Goal: Information Seeking & Learning: Learn about a topic

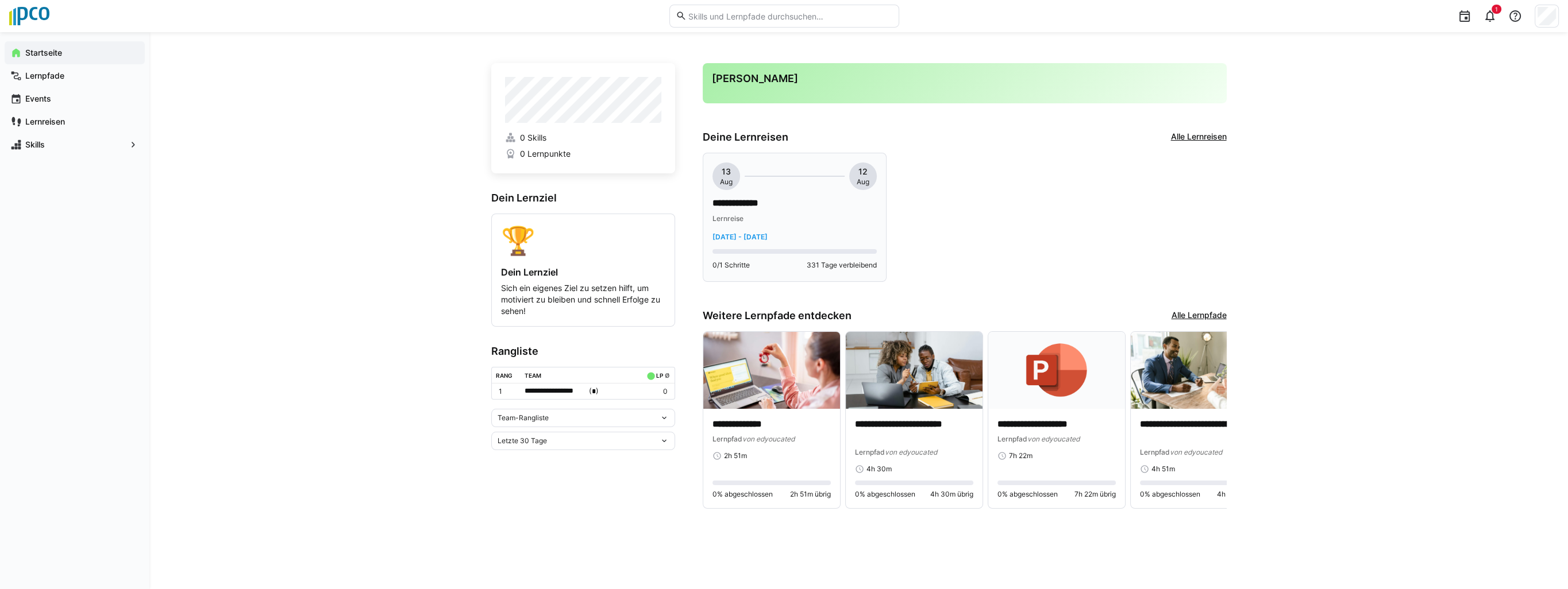
click at [776, 198] on p "**********" at bounding box center [794, 204] width 164 height 13
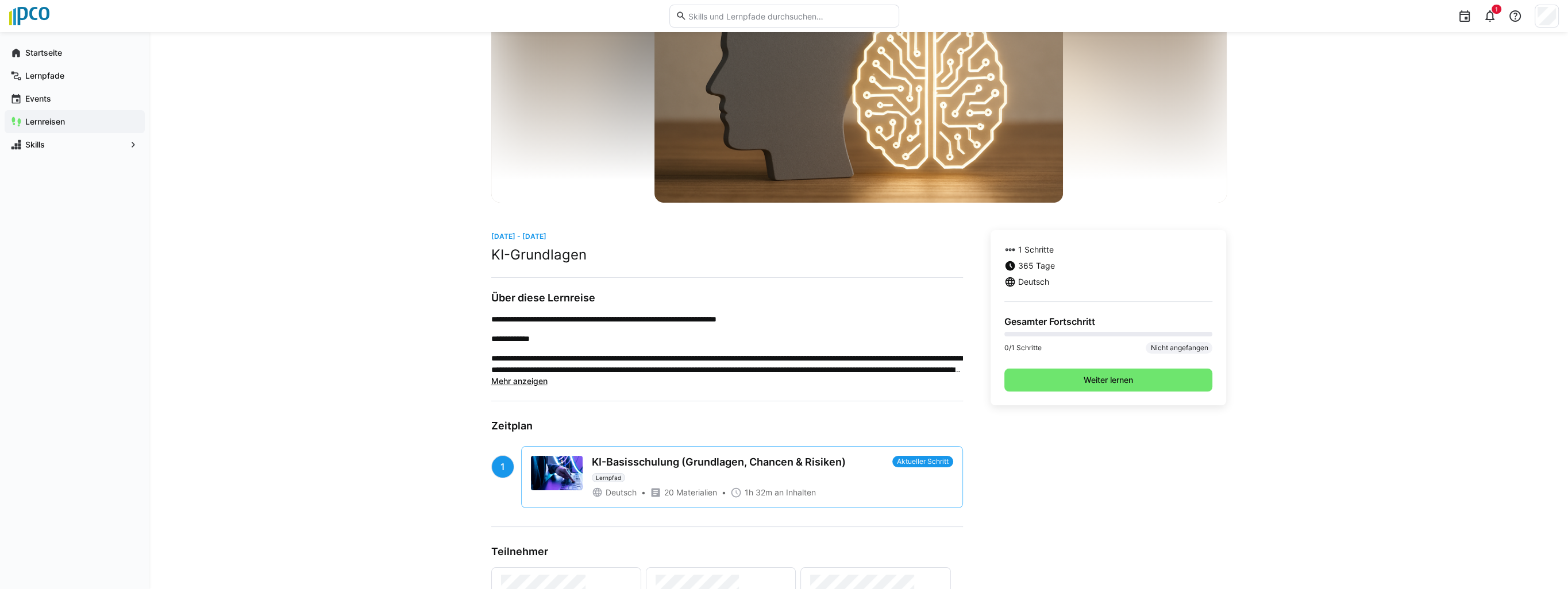
scroll to position [115, 0]
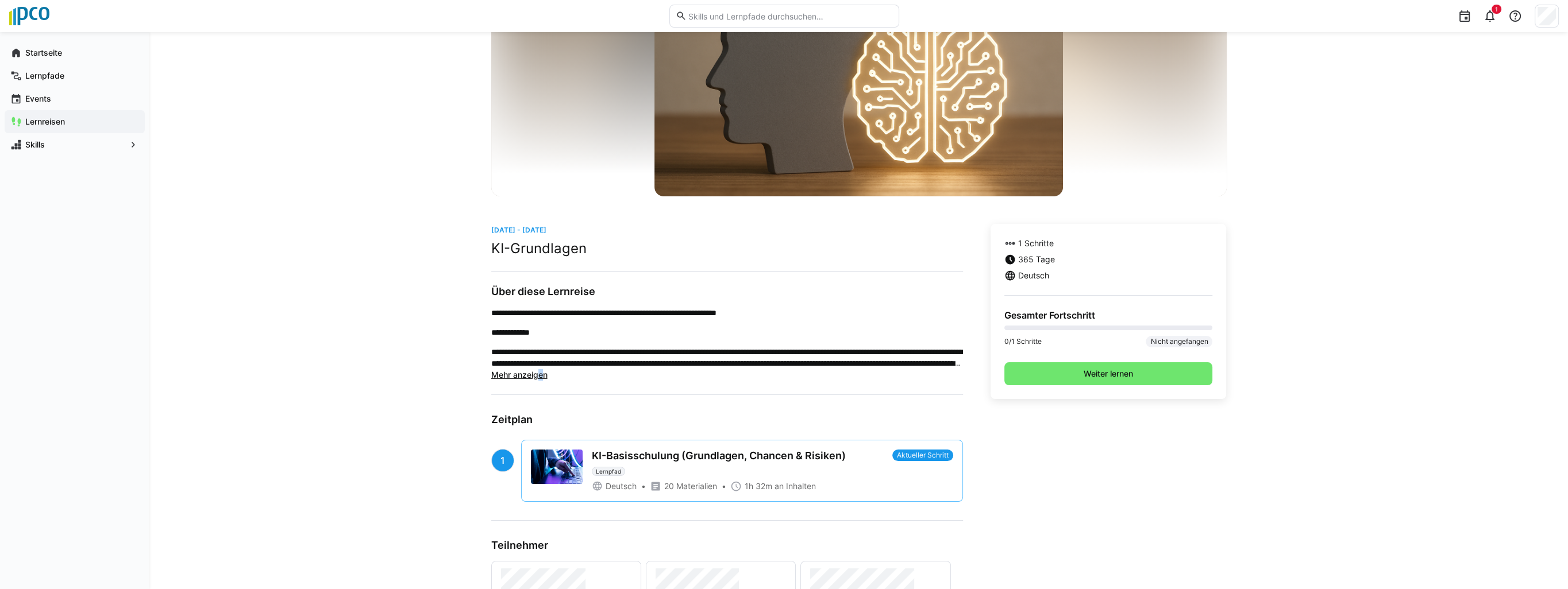
click at [540, 374] on span "Mehr anzeigen" at bounding box center [519, 374] width 56 height 10
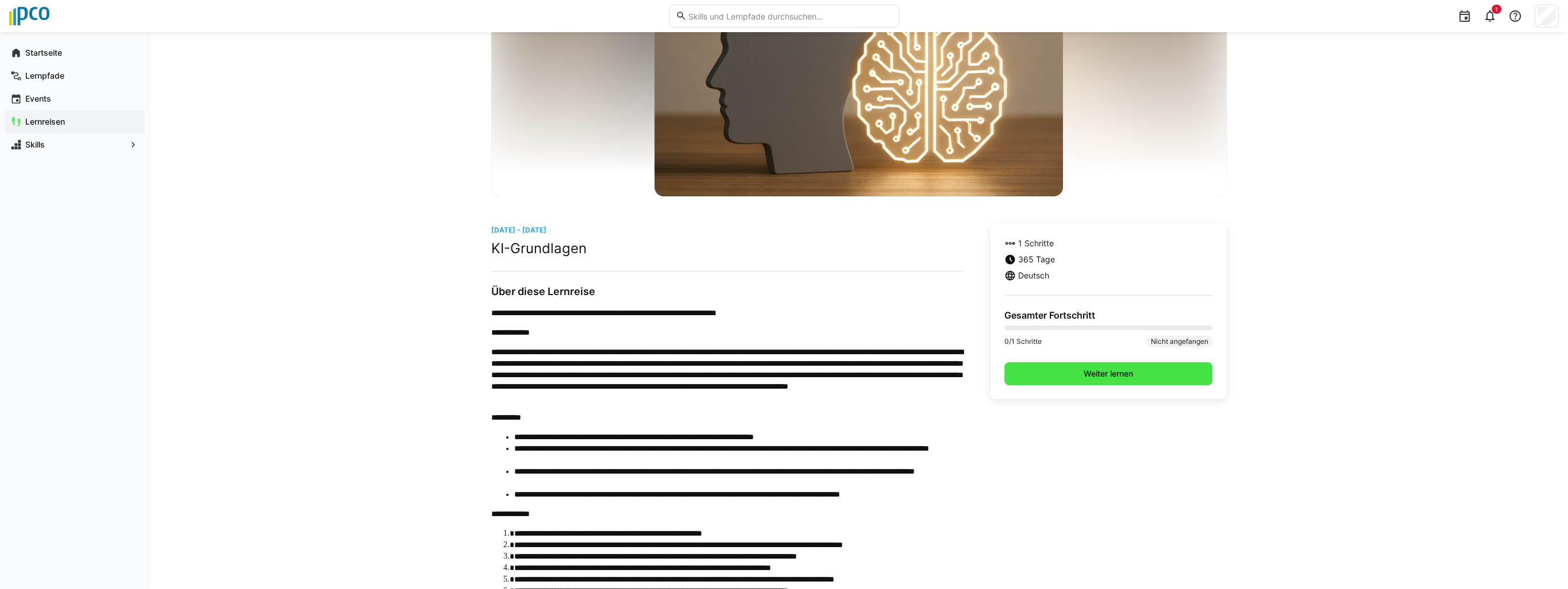
click at [1111, 373] on span "Weiter lernen" at bounding box center [1108, 374] width 53 height 12
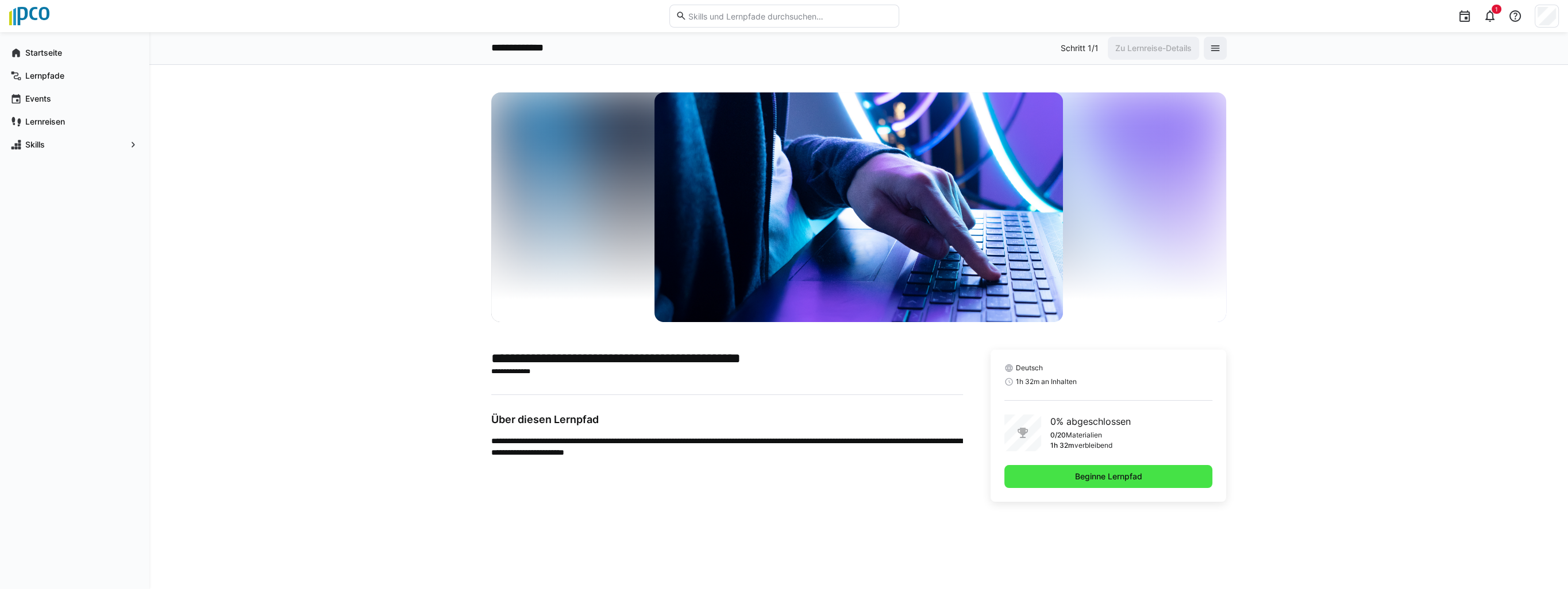
click at [1109, 479] on span "Beginne Lernpfad" at bounding box center [1109, 476] width 71 height 12
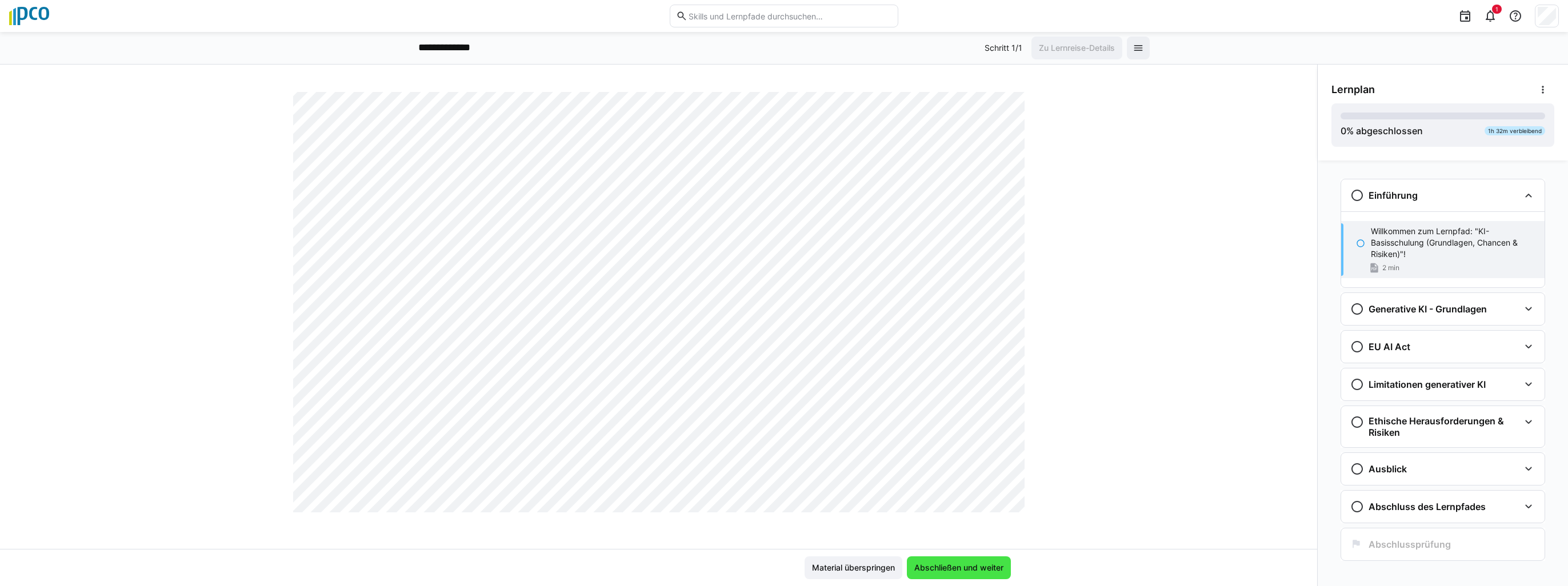
scroll to position [644, 0]
click at [966, 568] on span "Abschließen und weiter" at bounding box center [959, 568] width 92 height 12
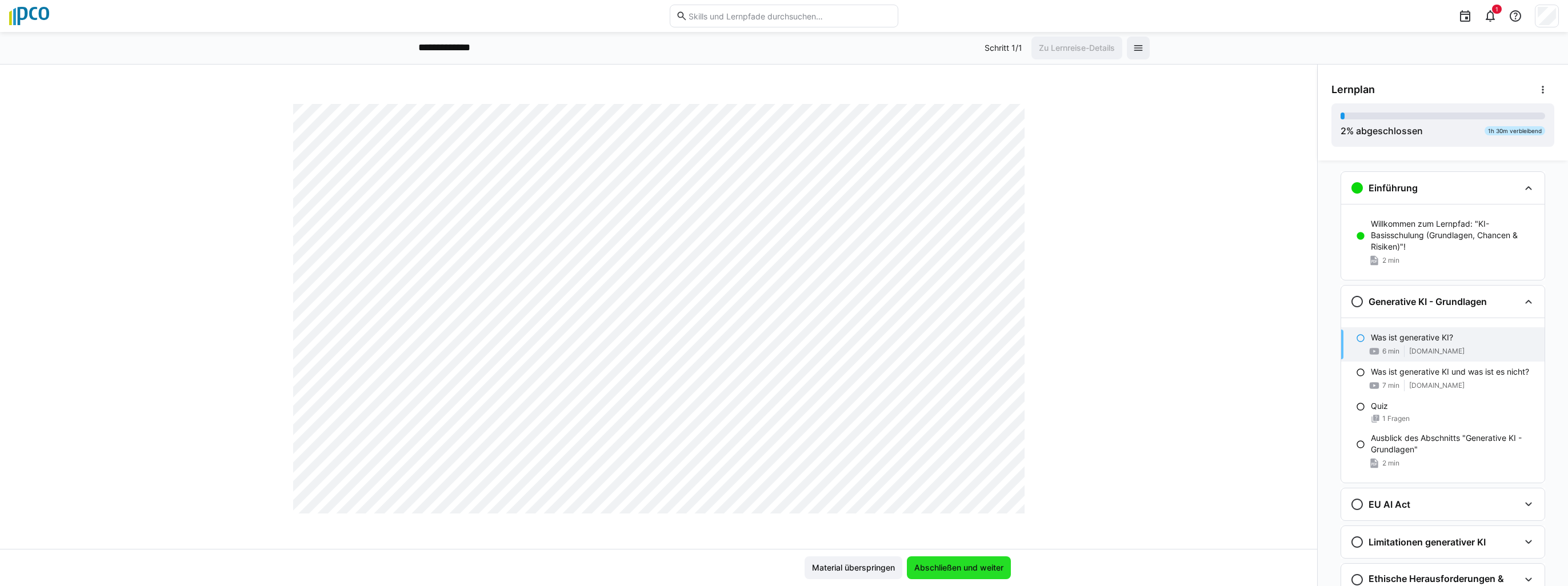
click at [948, 570] on span "Abschließen und weiter" at bounding box center [959, 568] width 92 height 12
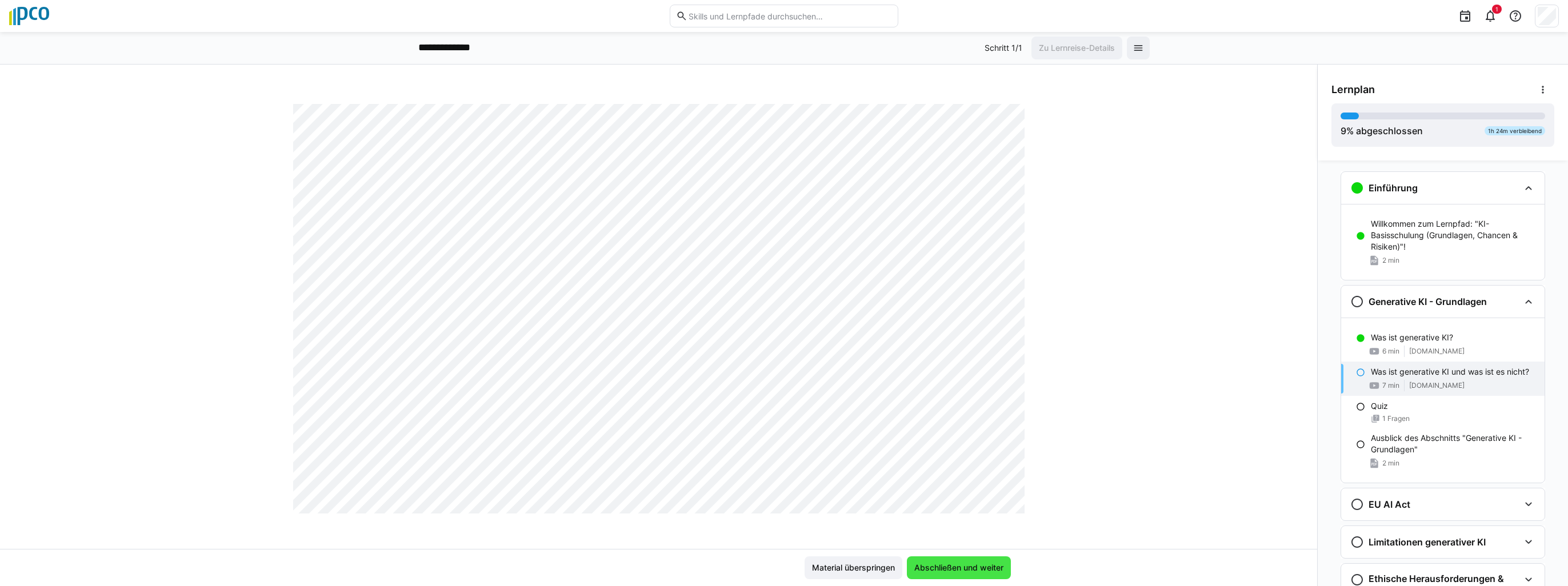
click at [938, 573] on span "Abschließen und weiter" at bounding box center [959, 568] width 92 height 12
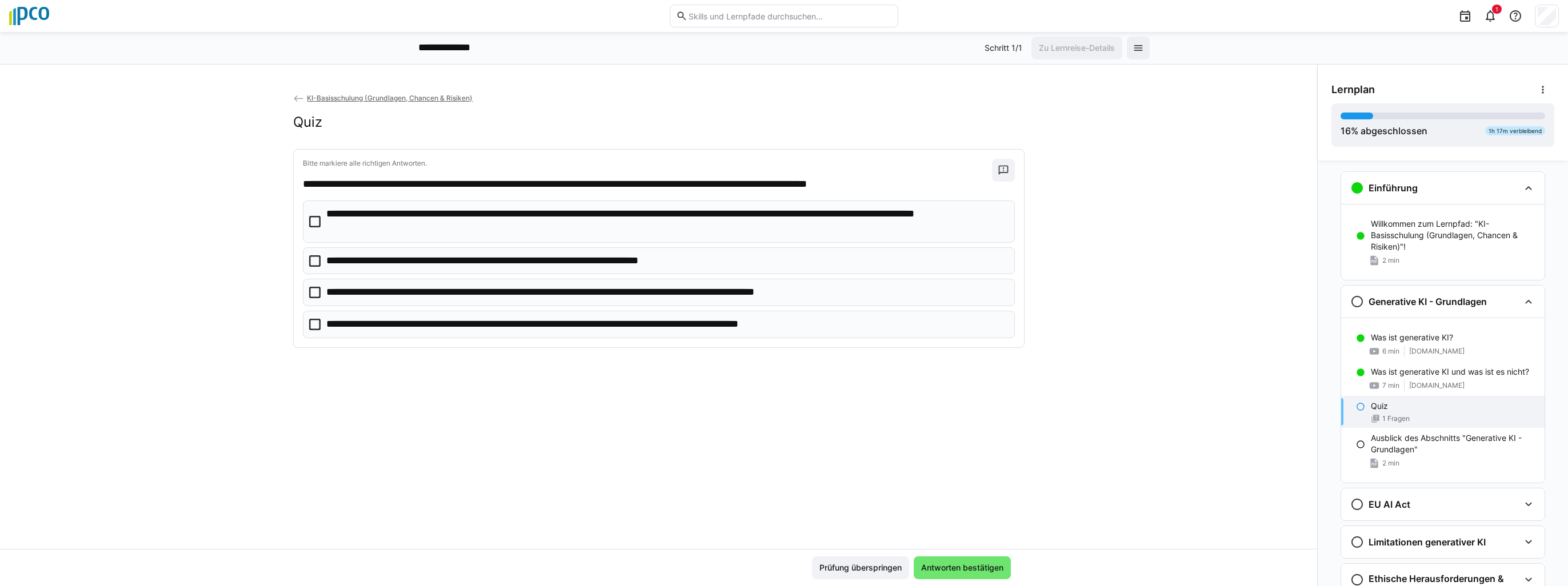
click at [313, 221] on icon at bounding box center [315, 222] width 12 height 12
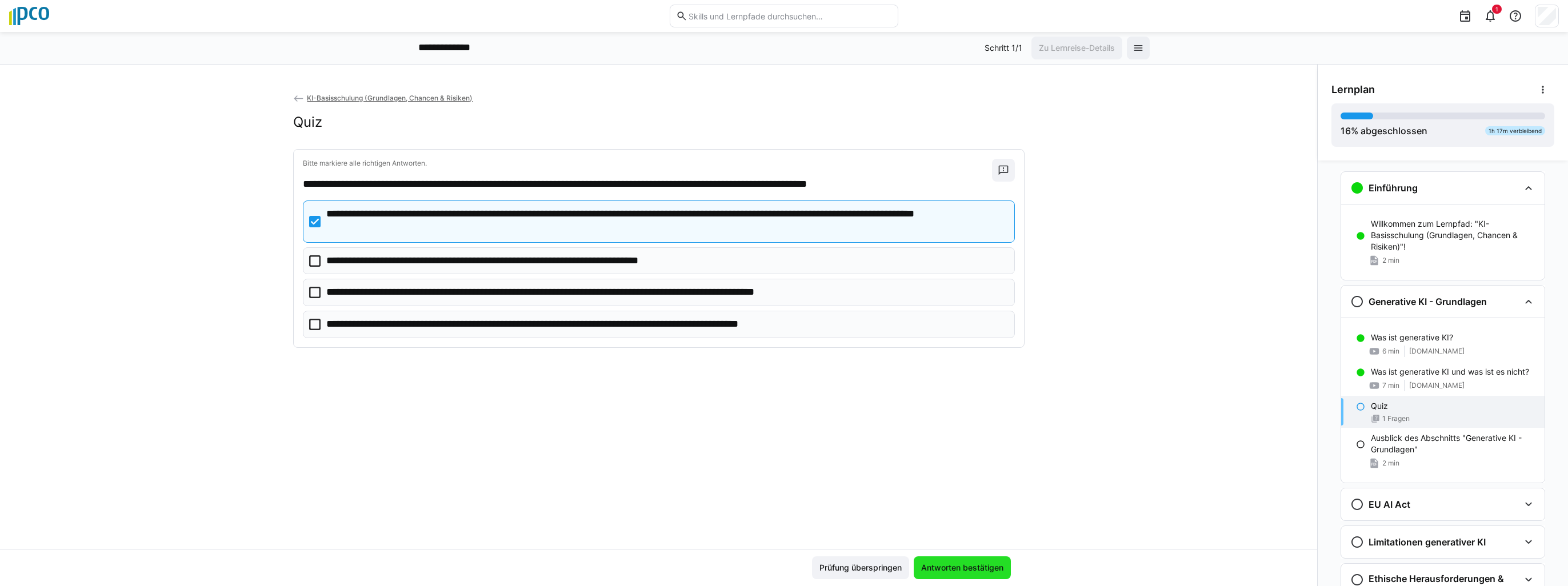
click at [944, 566] on span "Antworten bestätigen" at bounding box center [962, 568] width 86 height 12
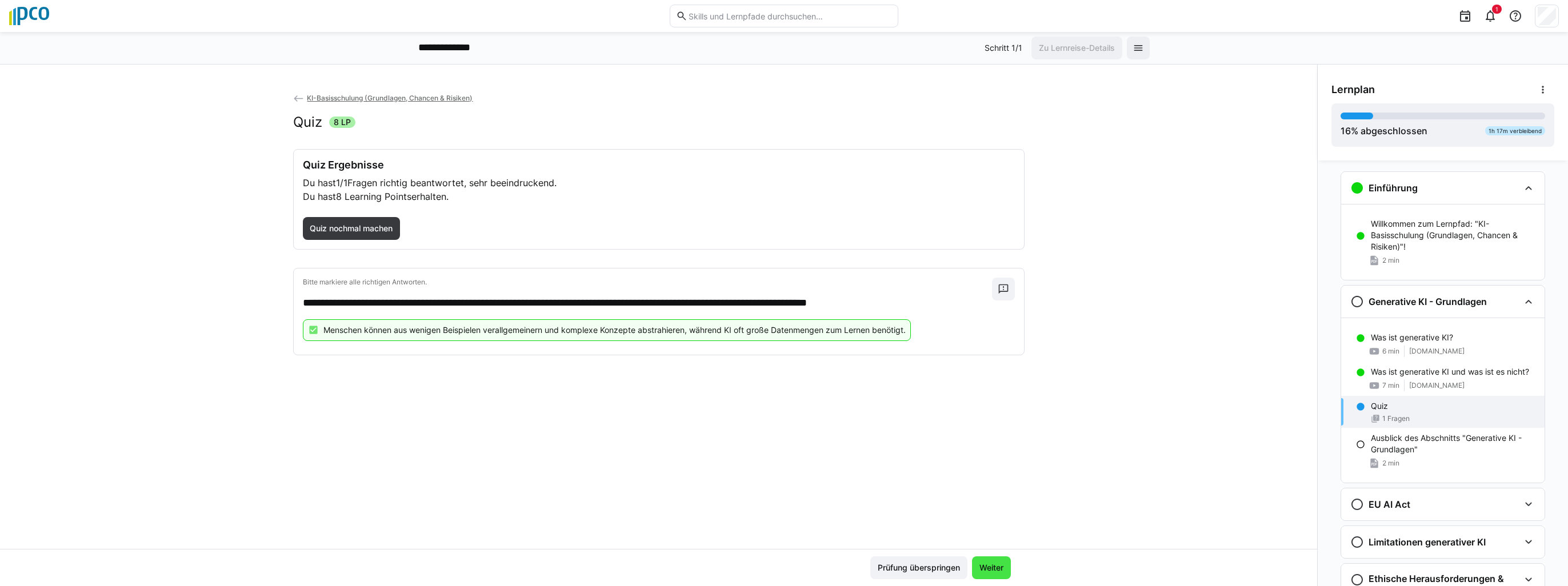
click at [995, 572] on span "Weiter" at bounding box center [991, 568] width 27 height 12
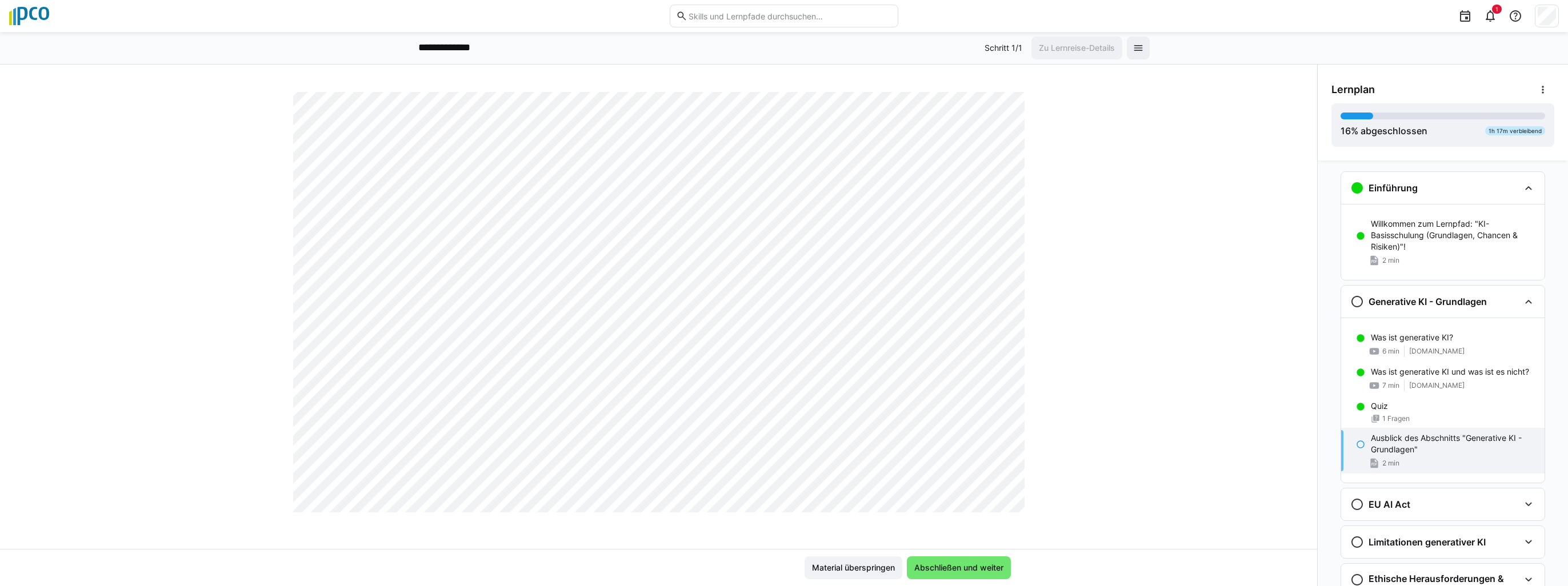
scroll to position [628, 0]
click at [924, 566] on span "Abschließen und weiter" at bounding box center [959, 568] width 92 height 12
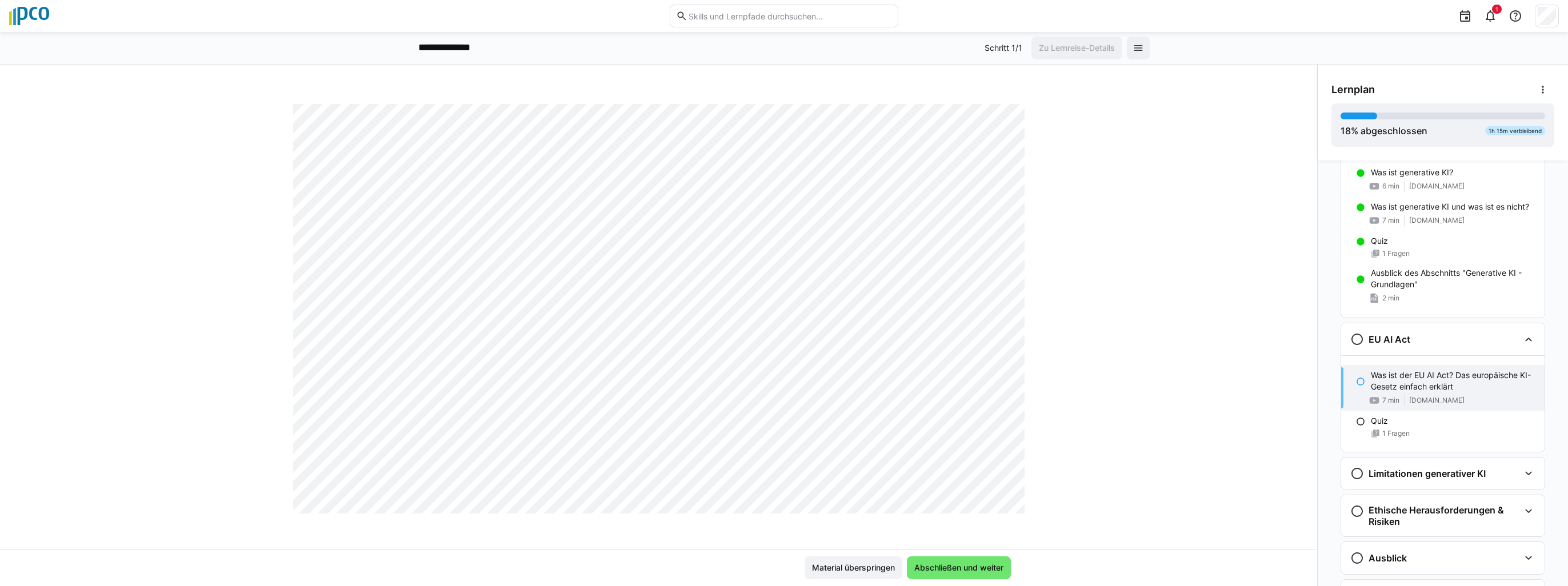
scroll to position [50, 0]
click at [951, 568] on span "Abschließen und weiter" at bounding box center [959, 568] width 92 height 12
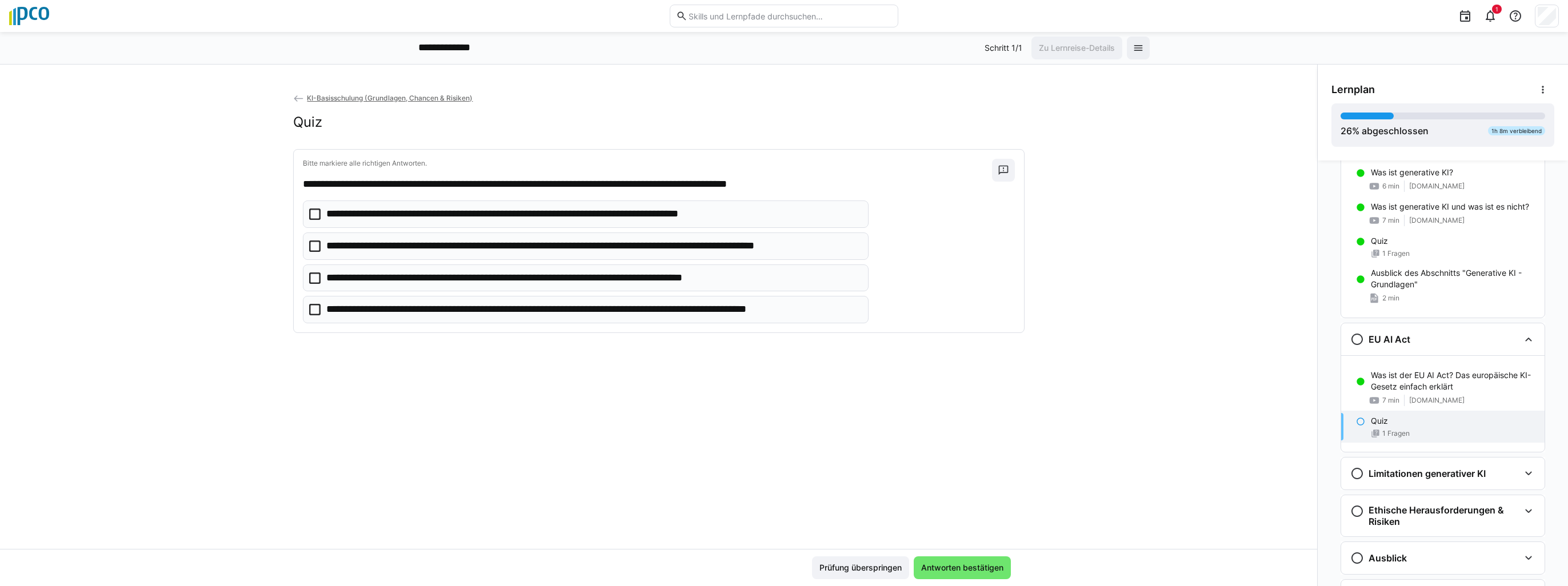
click at [303, 217] on eds-checkbox "**********" at bounding box center [585, 214] width 566 height 27
click at [310, 309] on icon at bounding box center [315, 310] width 12 height 12
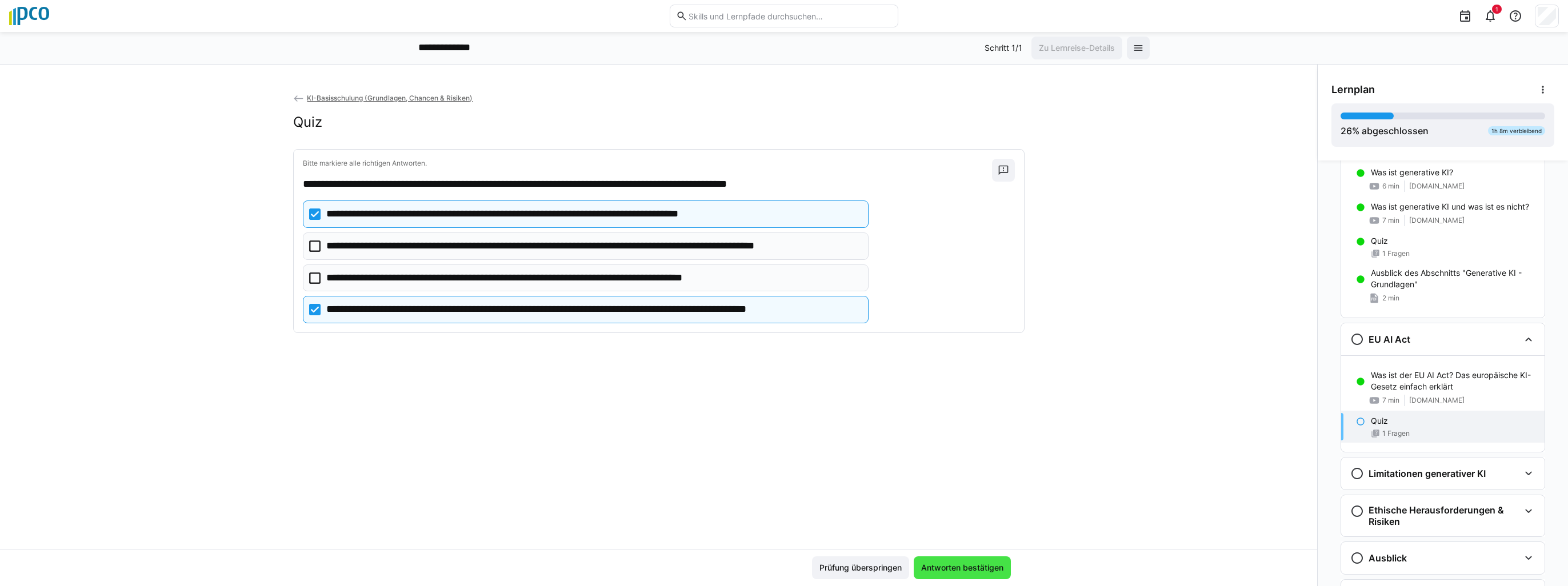
click at [957, 570] on span "Antworten bestätigen" at bounding box center [962, 568] width 86 height 12
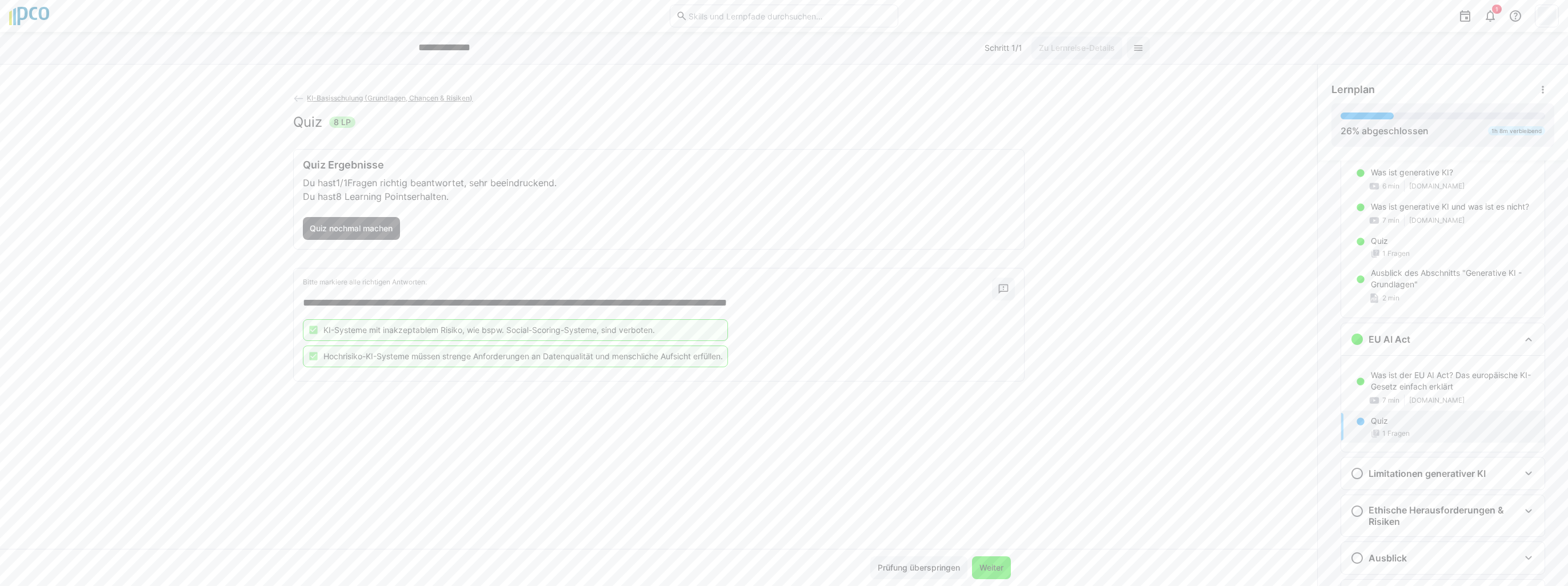
click at [985, 568] on span "Weiter" at bounding box center [991, 568] width 27 height 12
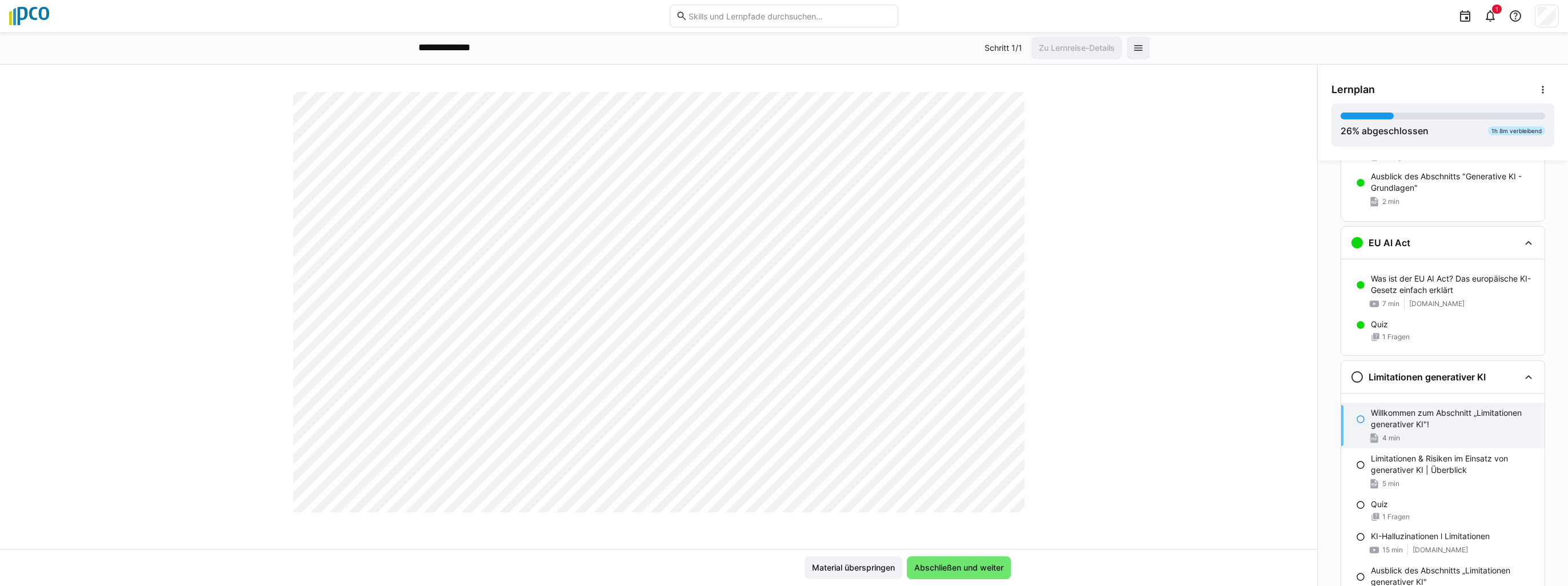
scroll to position [457, 0]
